Goal: Navigation & Orientation: Go to known website

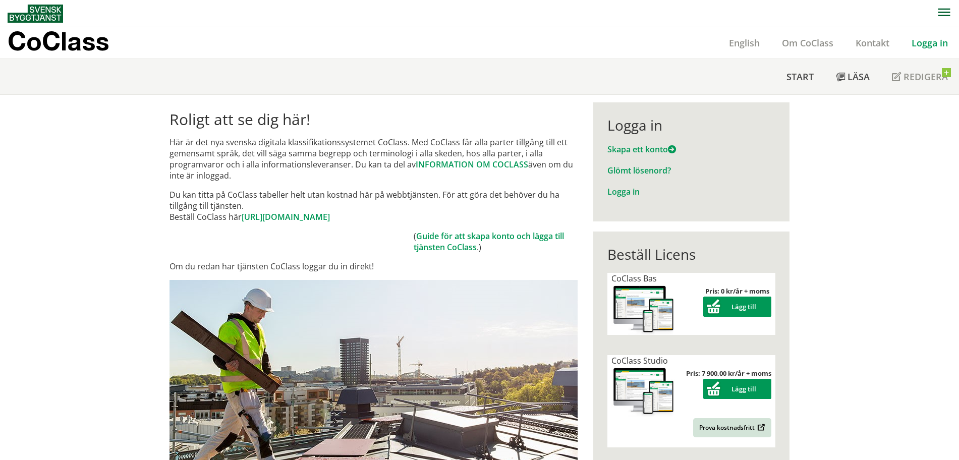
click at [621, 189] on link "Logga in" at bounding box center [624, 191] width 32 height 11
